Goal: Task Accomplishment & Management: Manage account settings

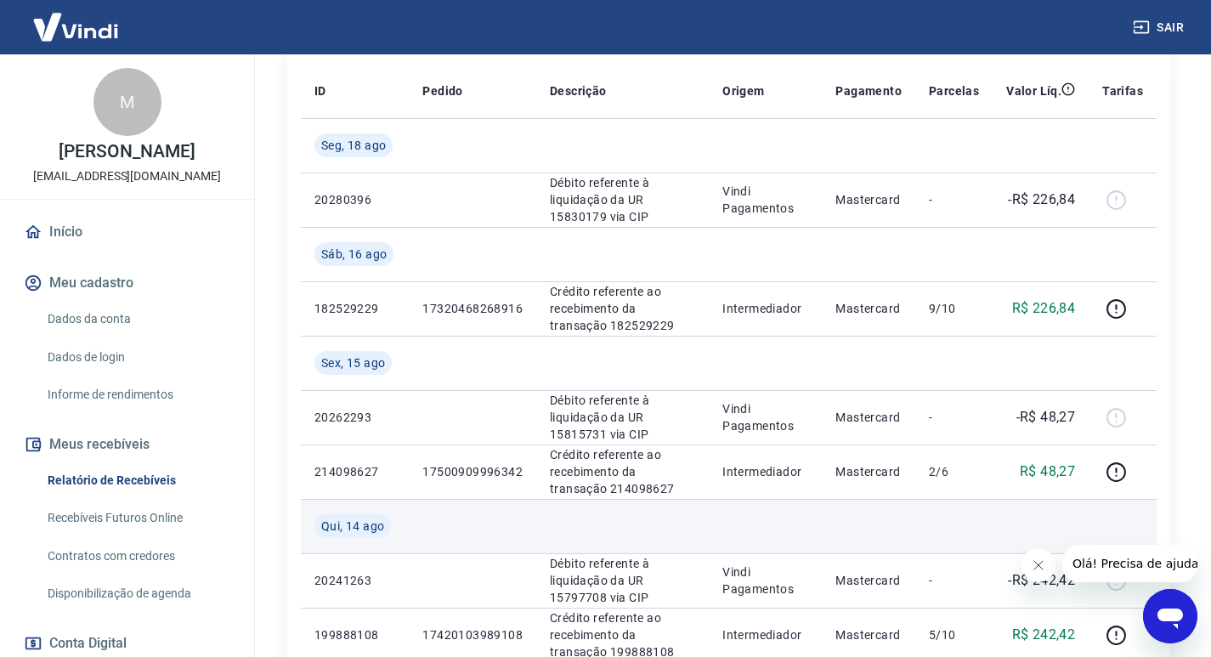
scroll to position [425, 0]
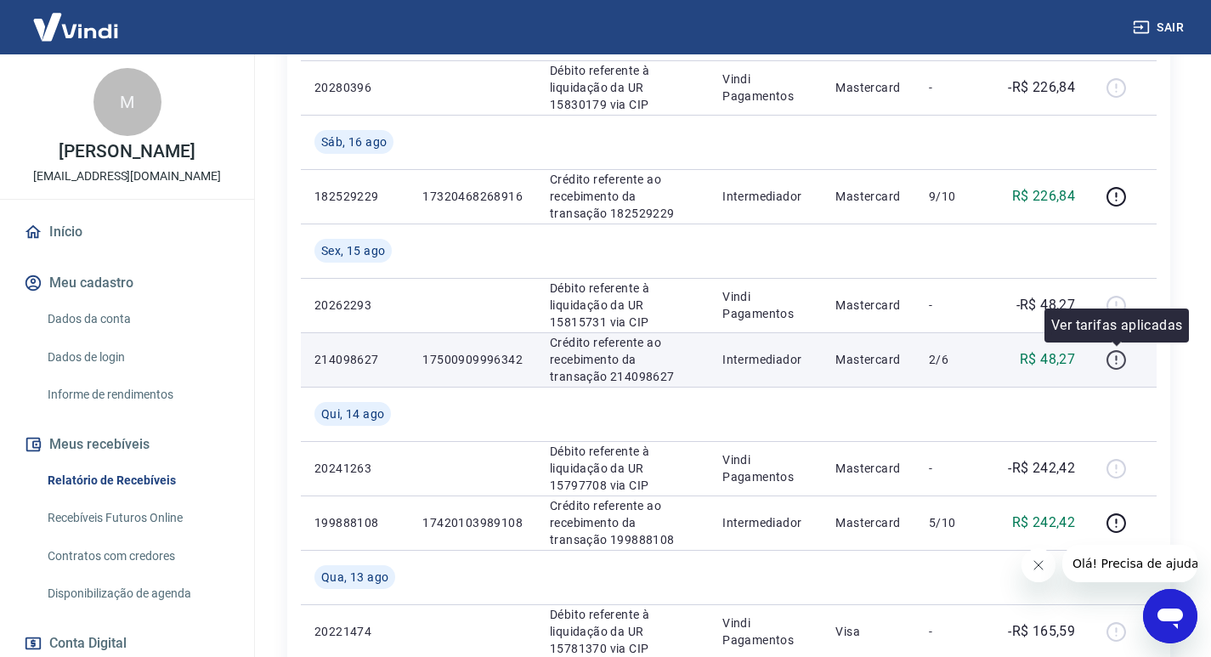
click at [1112, 357] on icon "button" at bounding box center [1115, 359] width 21 height 21
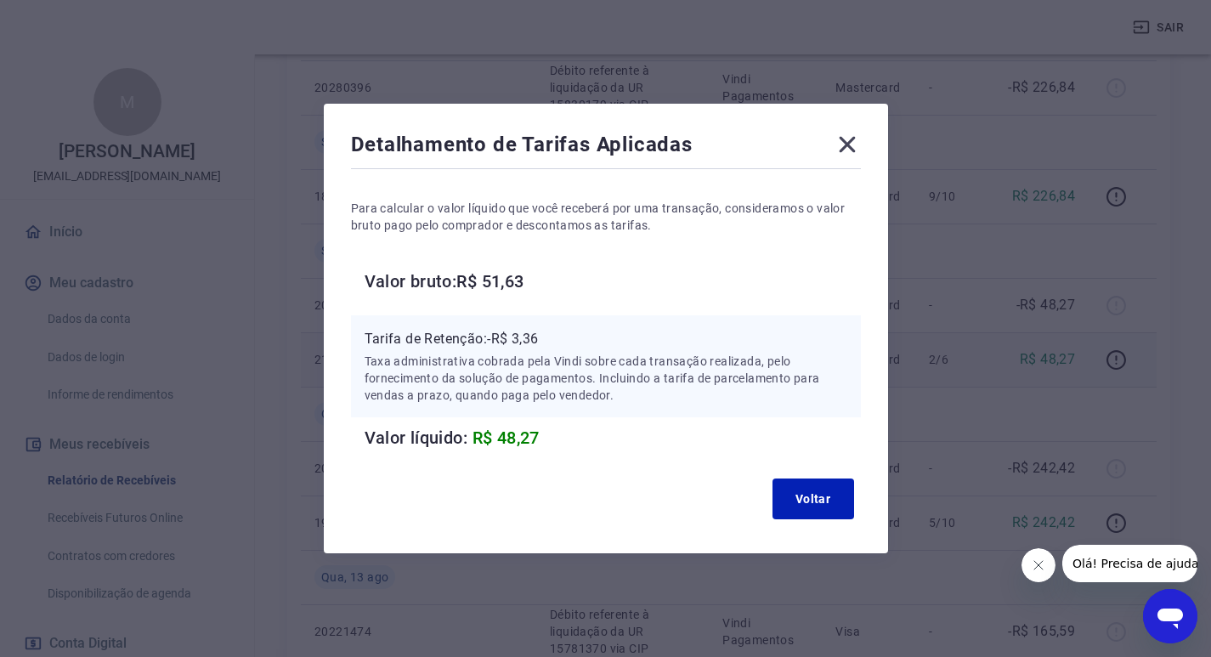
click at [846, 149] on icon at bounding box center [846, 144] width 27 height 27
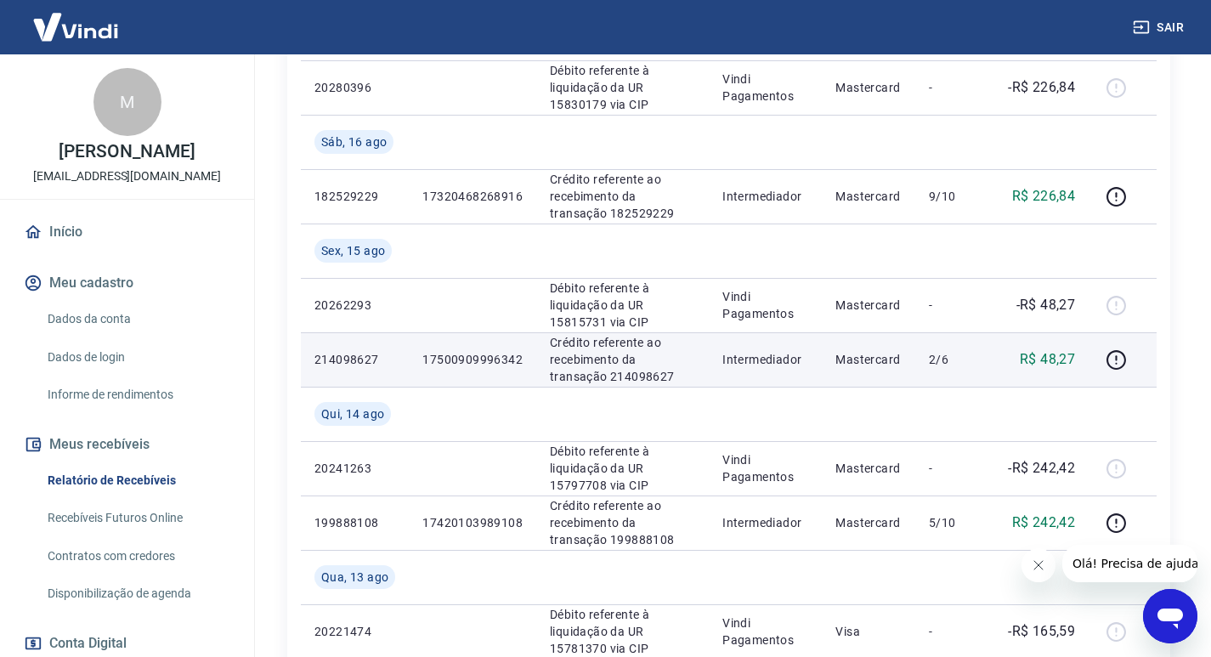
click at [664, 334] on p "Crédito referente ao recebimento da transação 214098627" at bounding box center [622, 359] width 145 height 51
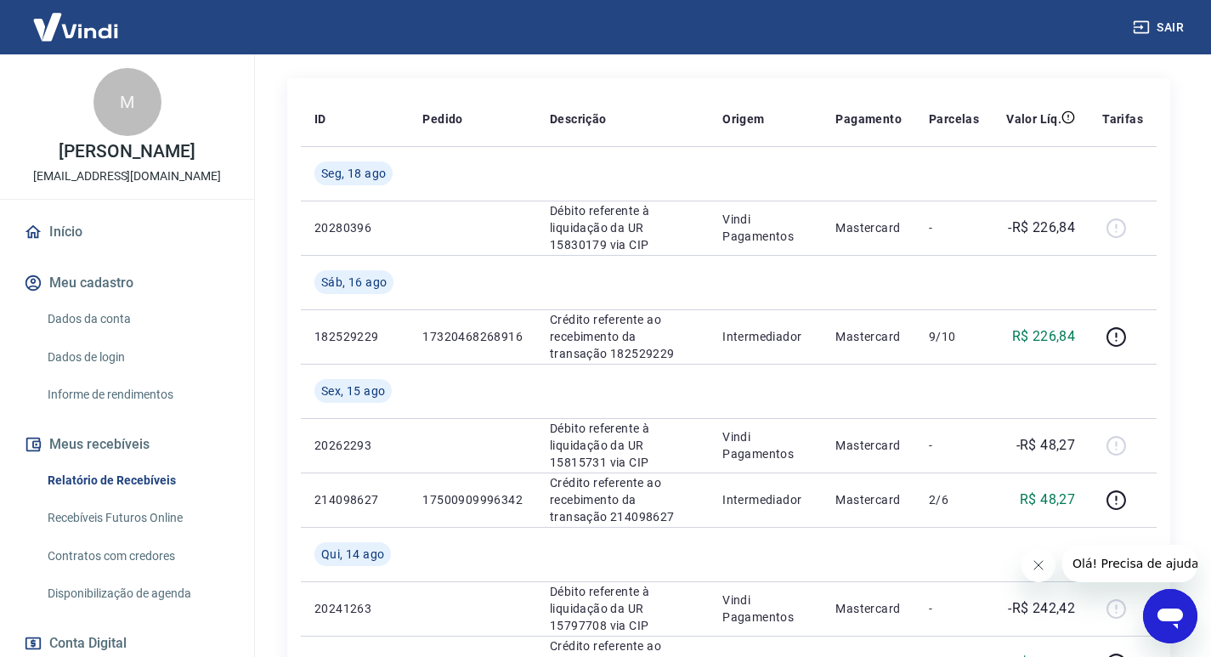
scroll to position [255, 0]
